Goal: Task Accomplishment & Management: Use online tool/utility

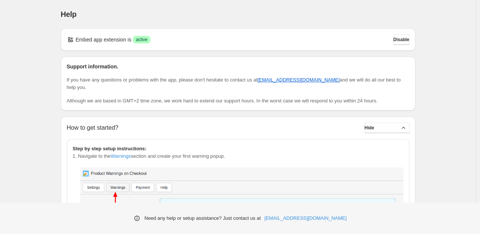
click at [83, 42] on p "Embed app extension is" at bounding box center [104, 39] width 56 height 7
drag, startPoint x: 134, startPoint y: 41, endPoint x: 149, endPoint y: 41, distance: 14.9
click at [149, 41] on div "Embed app extension is Success active" at bounding box center [109, 39] width 84 height 7
click at [368, 41] on div "Embed app extension is Success active Disable" at bounding box center [238, 39] width 343 height 10
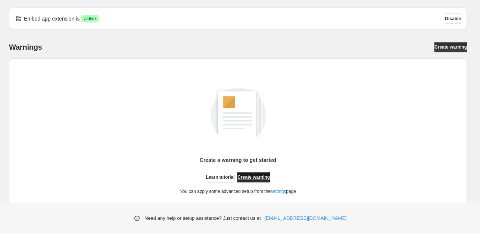
click at [248, 175] on span "Create warning" at bounding box center [254, 177] width 32 height 6
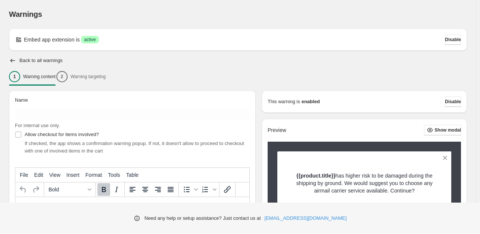
click at [200, 15] on div "Warnings" at bounding box center [238, 14] width 458 height 10
